Goal: Find specific page/section: Find specific page/section

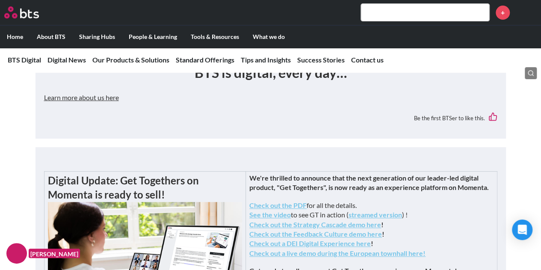
scroll to position [167, 0]
click at [398, 18] on input "text" at bounding box center [425, 12] width 128 height 17
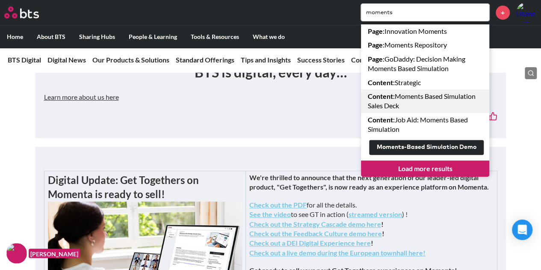
type input "moments"
click at [405, 99] on link "Content : Moments Based Simulation Sales Deck" at bounding box center [425, 101] width 128 height 24
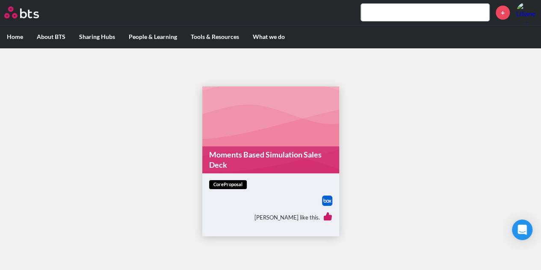
click at [248, 152] on link "Moments Based Simulation Sales Deck" at bounding box center [270, 159] width 137 height 27
